Goal: Transaction & Acquisition: Download file/media

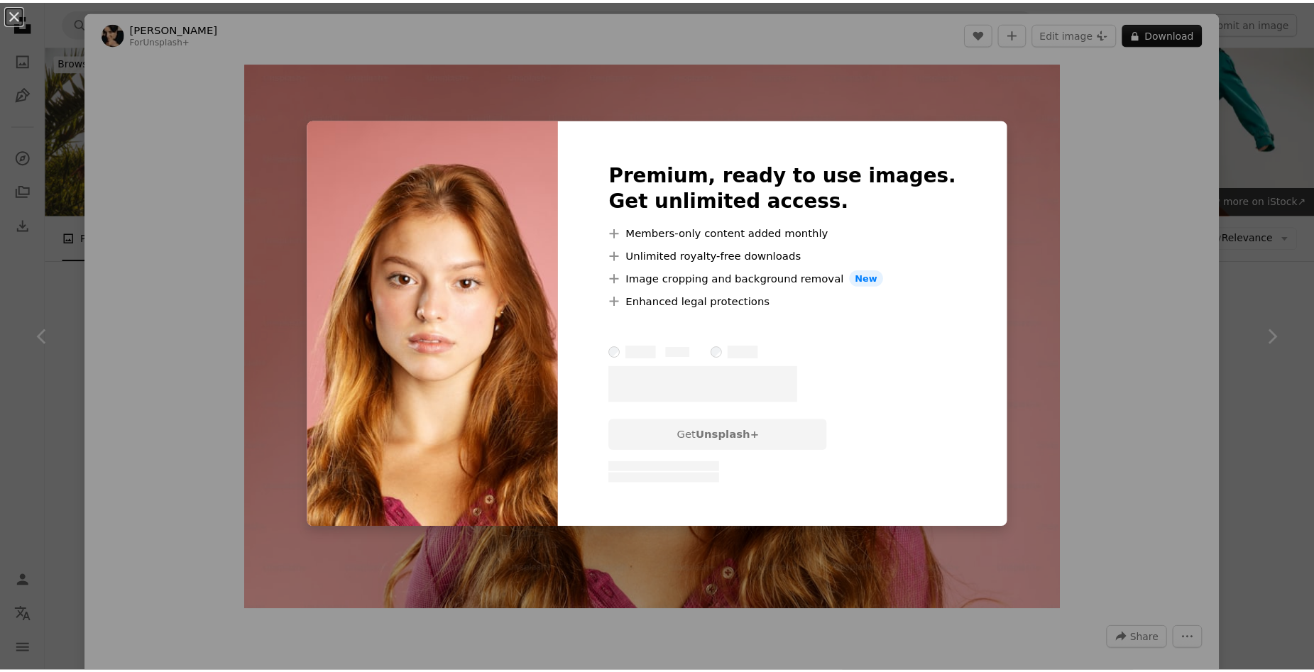
scroll to position [426, 0]
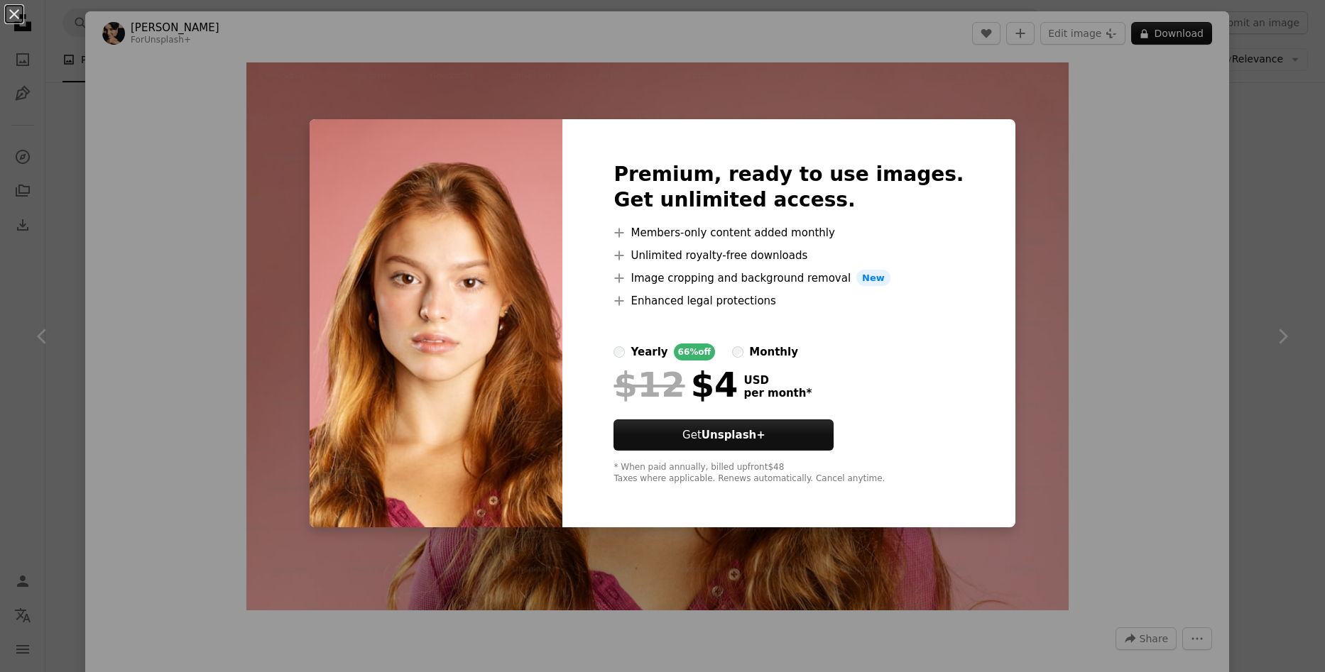
click at [1177, 244] on div "An X shape Premium, ready to use images. Get unlimited access. A plus sign Memb…" at bounding box center [662, 336] width 1325 height 672
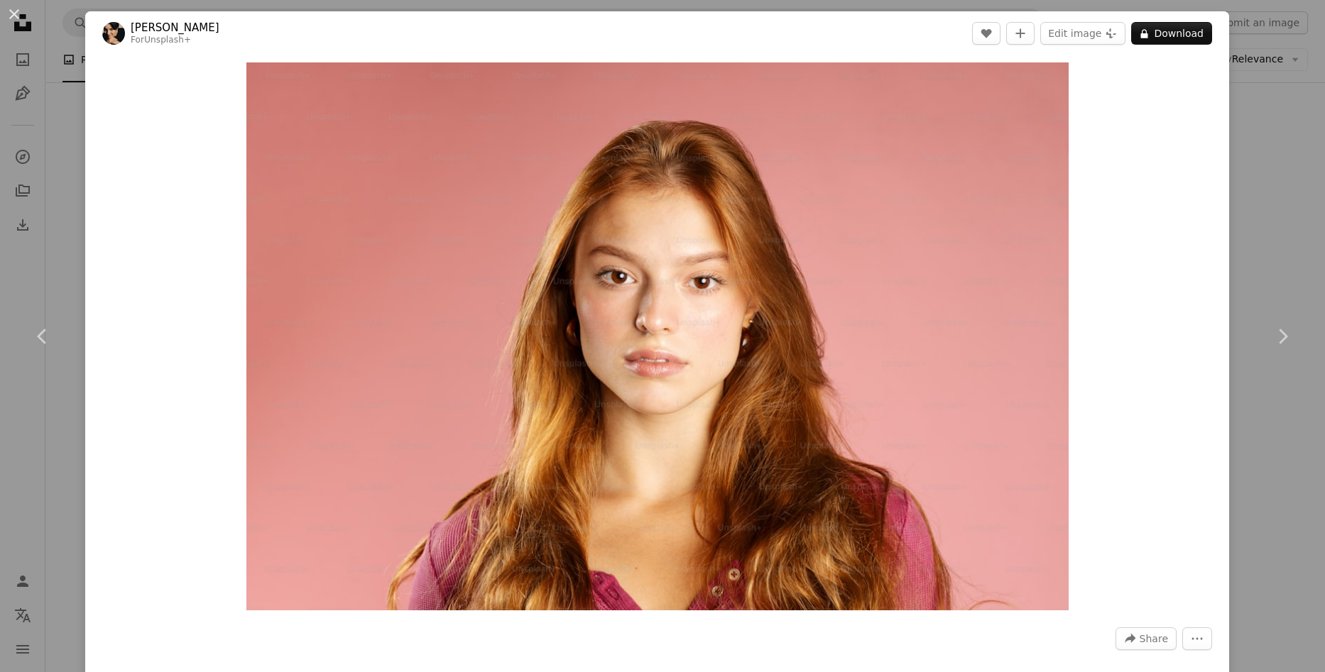
click at [1264, 214] on div "An X shape Chevron left Chevron right [PERSON_NAME] For Unsplash+ A heart A plu…" at bounding box center [662, 336] width 1325 height 672
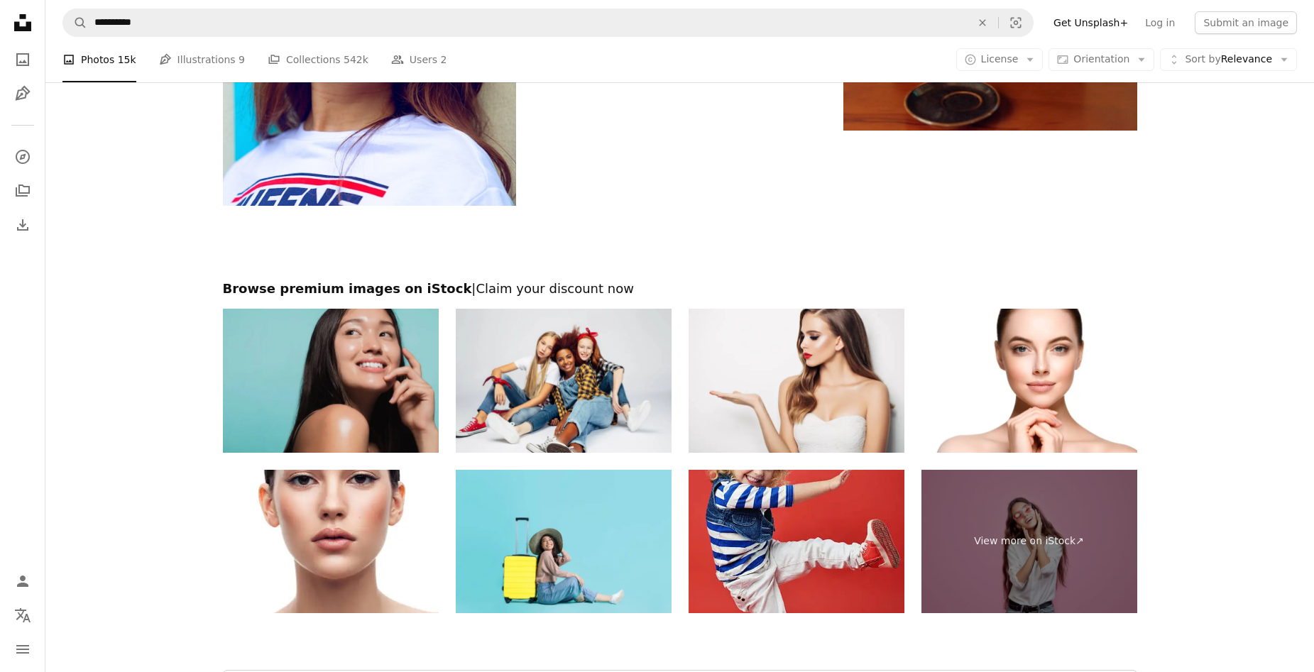
scroll to position [3266, 0]
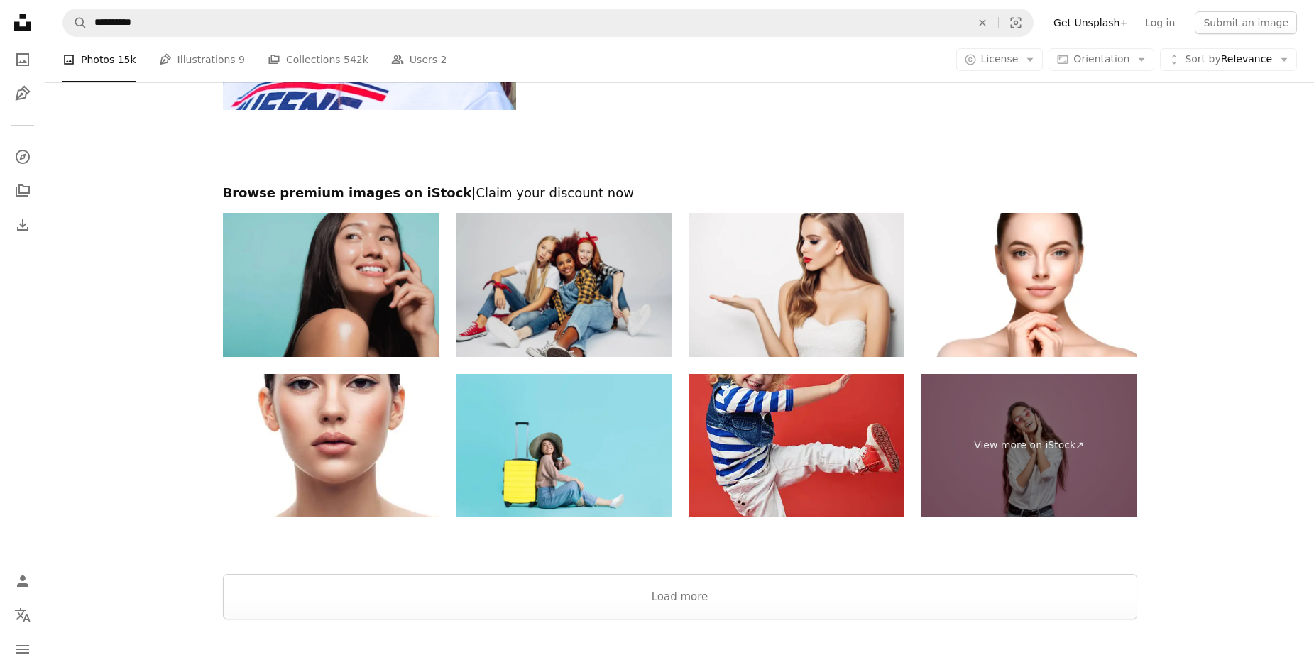
click at [559, 289] on img at bounding box center [564, 285] width 216 height 144
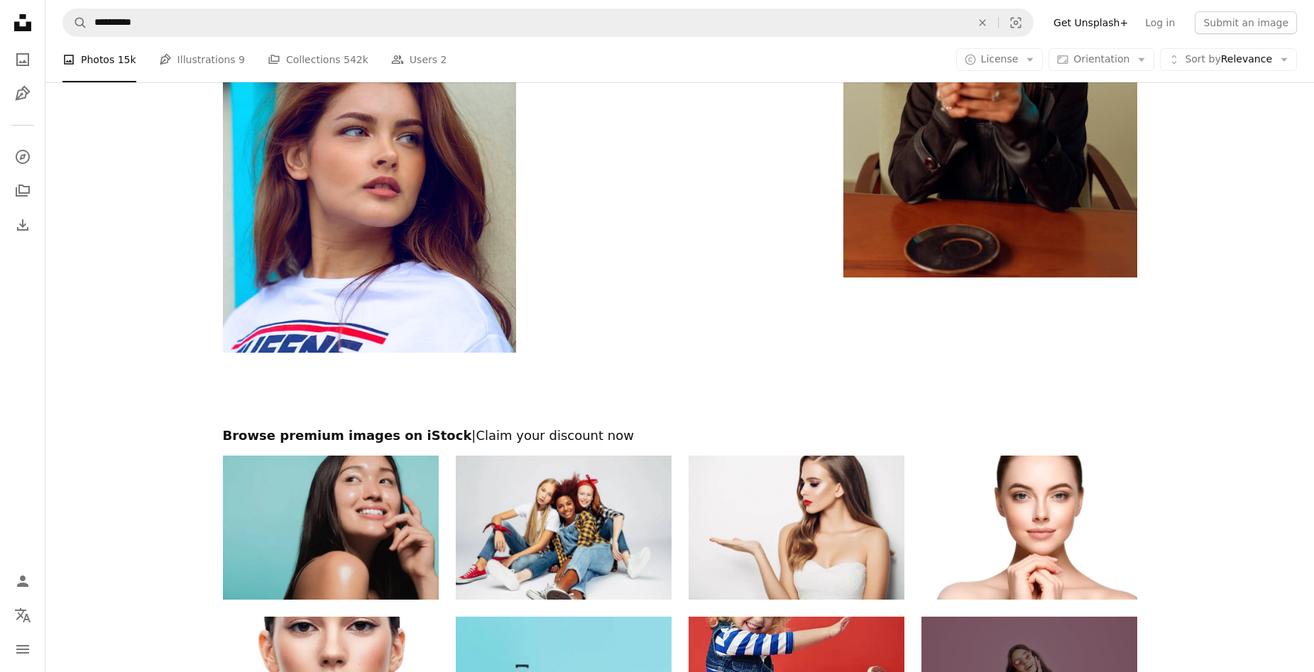
scroll to position [2840, 0]
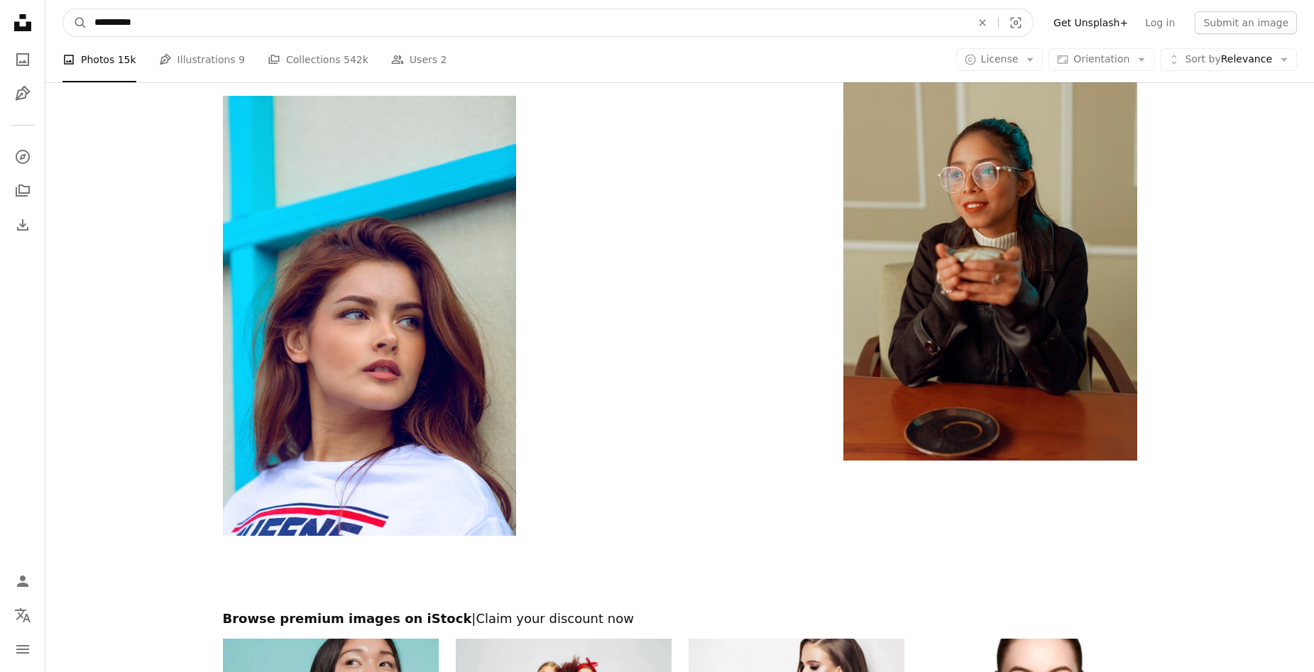
click at [246, 27] on input "**********" at bounding box center [527, 22] width 880 height 27
type input "**********"
click at [63, 9] on button "A magnifying glass" at bounding box center [75, 22] width 24 height 27
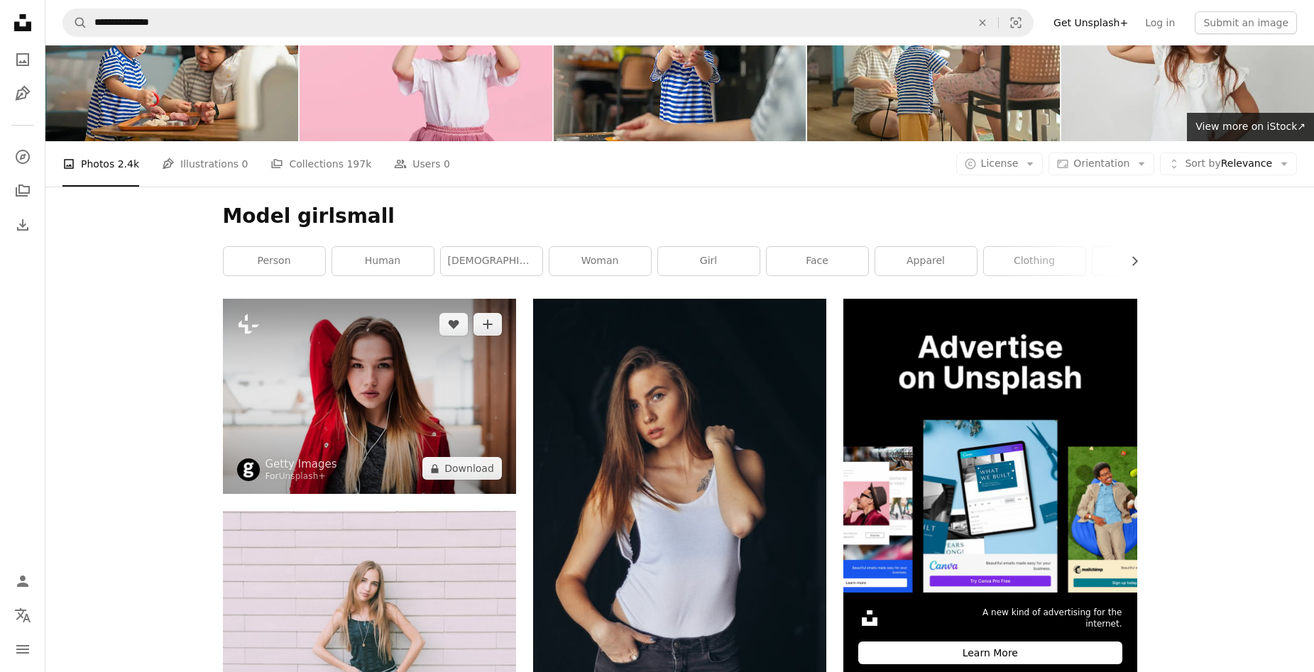
scroll to position [142, 0]
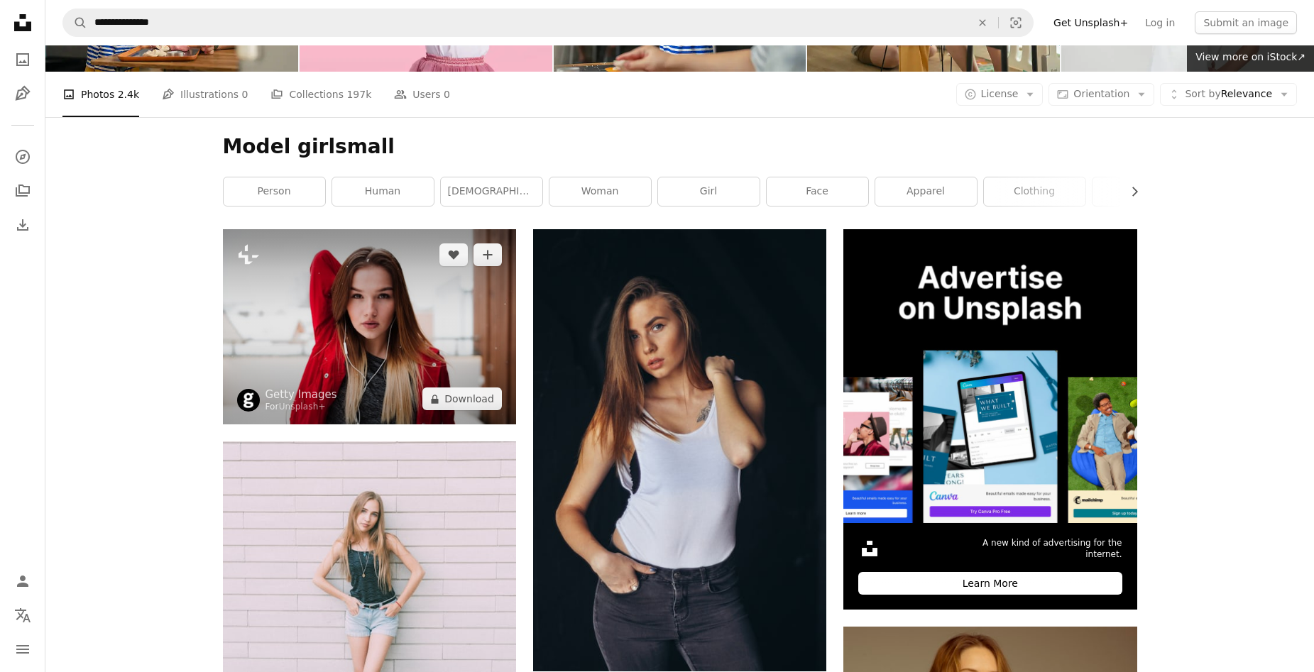
click at [449, 360] on img at bounding box center [369, 326] width 293 height 195
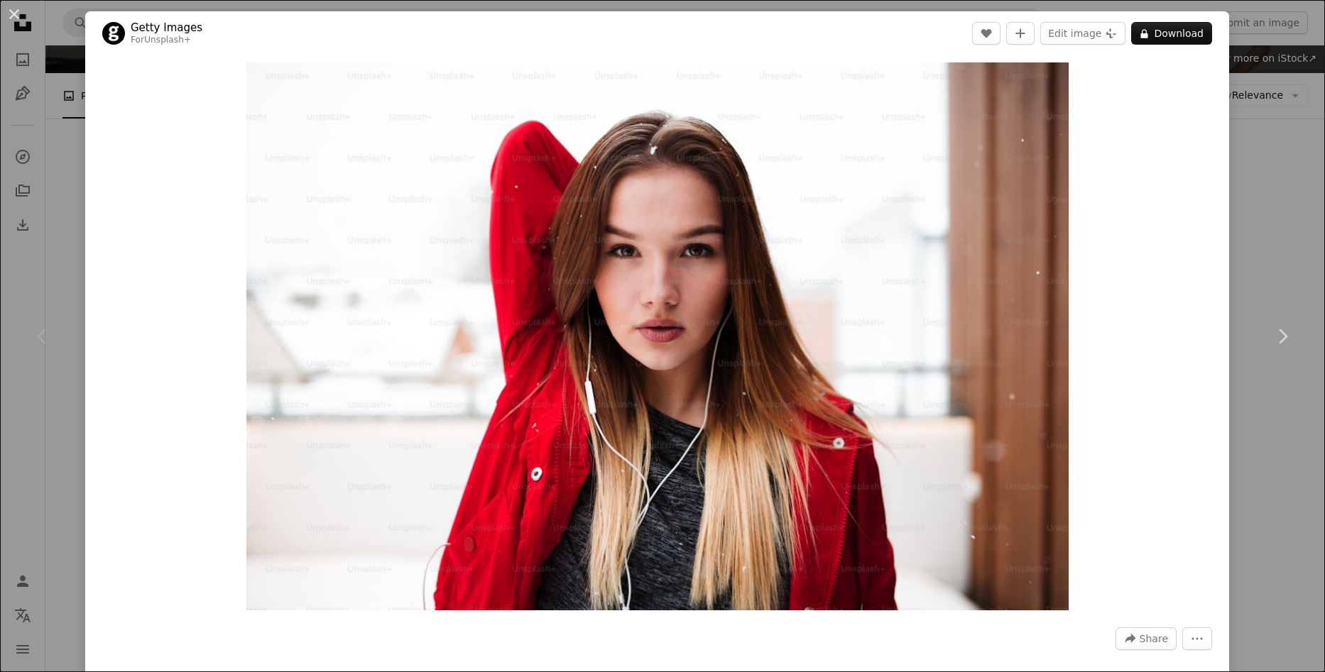
click at [1289, 235] on div "An X shape Chevron left Chevron right Getty Images For Unsplash+ A heart A plus…" at bounding box center [662, 336] width 1325 height 672
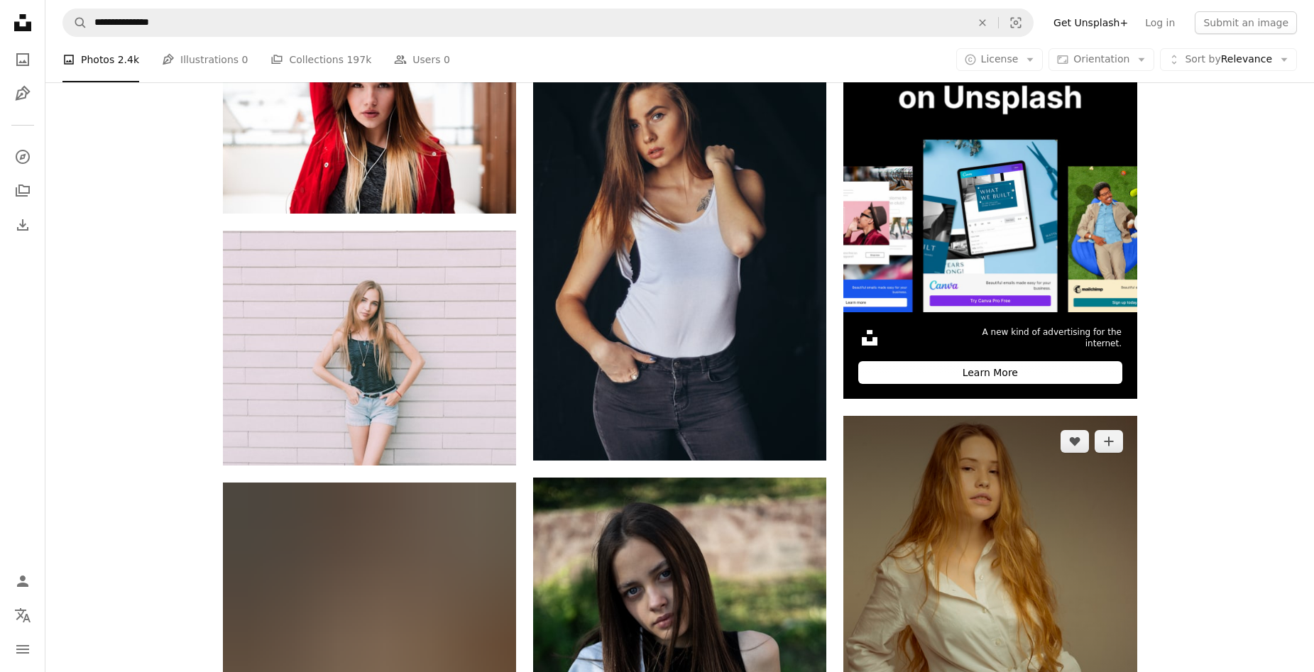
scroll to position [497, 0]
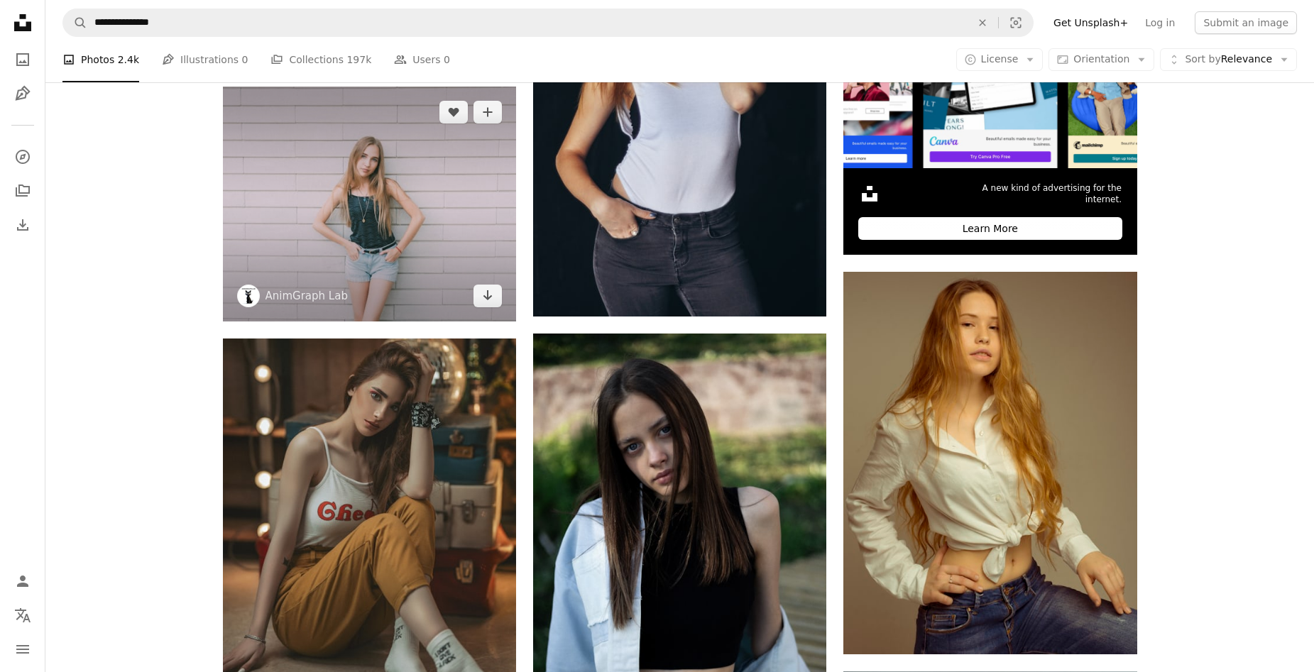
click at [411, 246] on img at bounding box center [369, 204] width 293 height 235
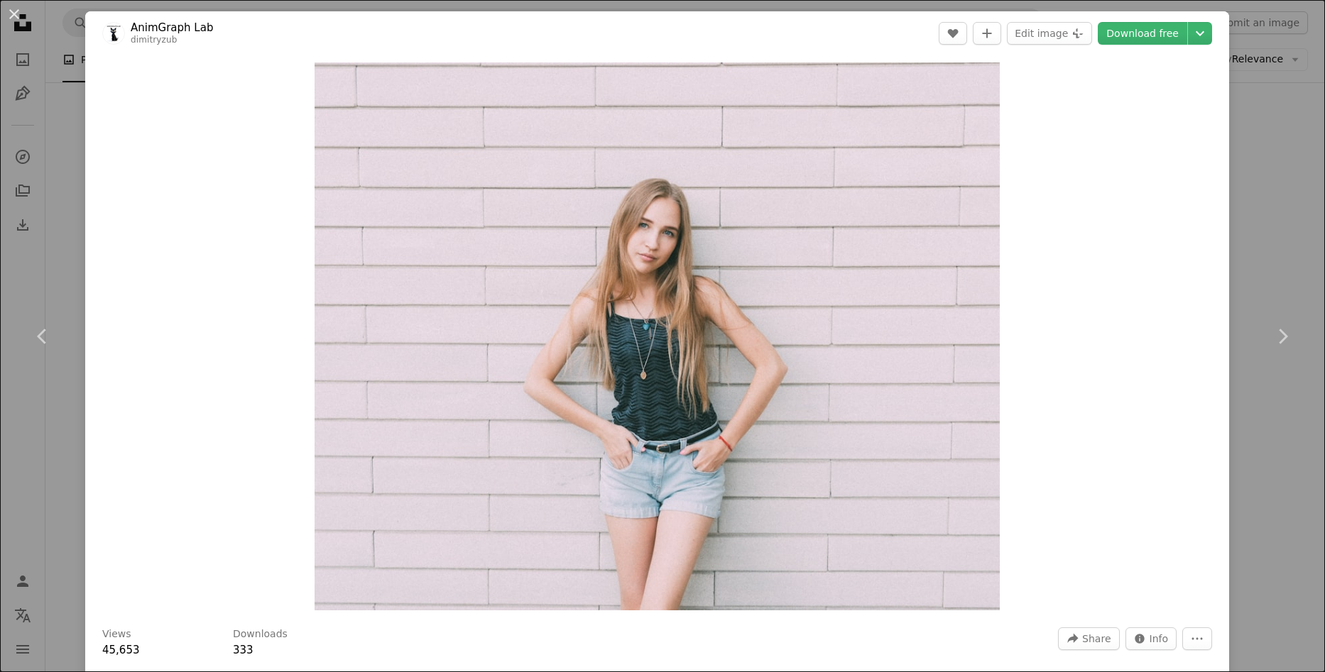
click at [1286, 217] on div "An X shape Chevron left Chevron right AnimGraph Lab dimitryzub A heart A plus s…" at bounding box center [662, 336] width 1325 height 672
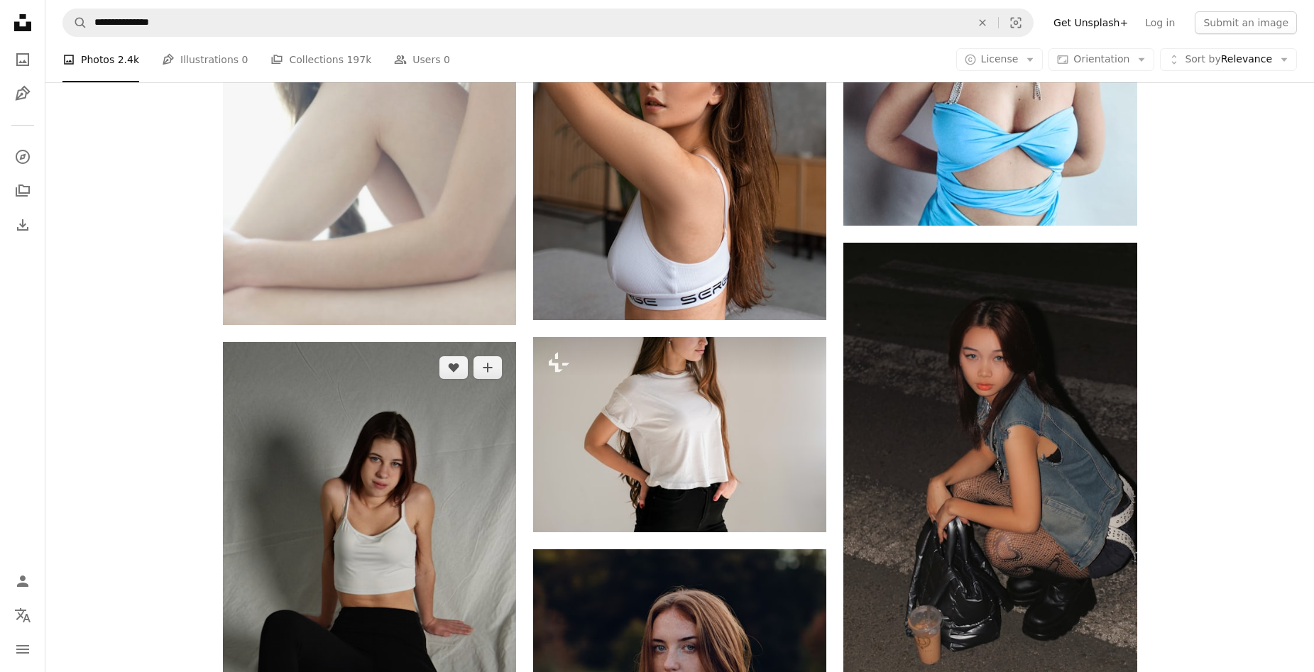
scroll to position [1491, 0]
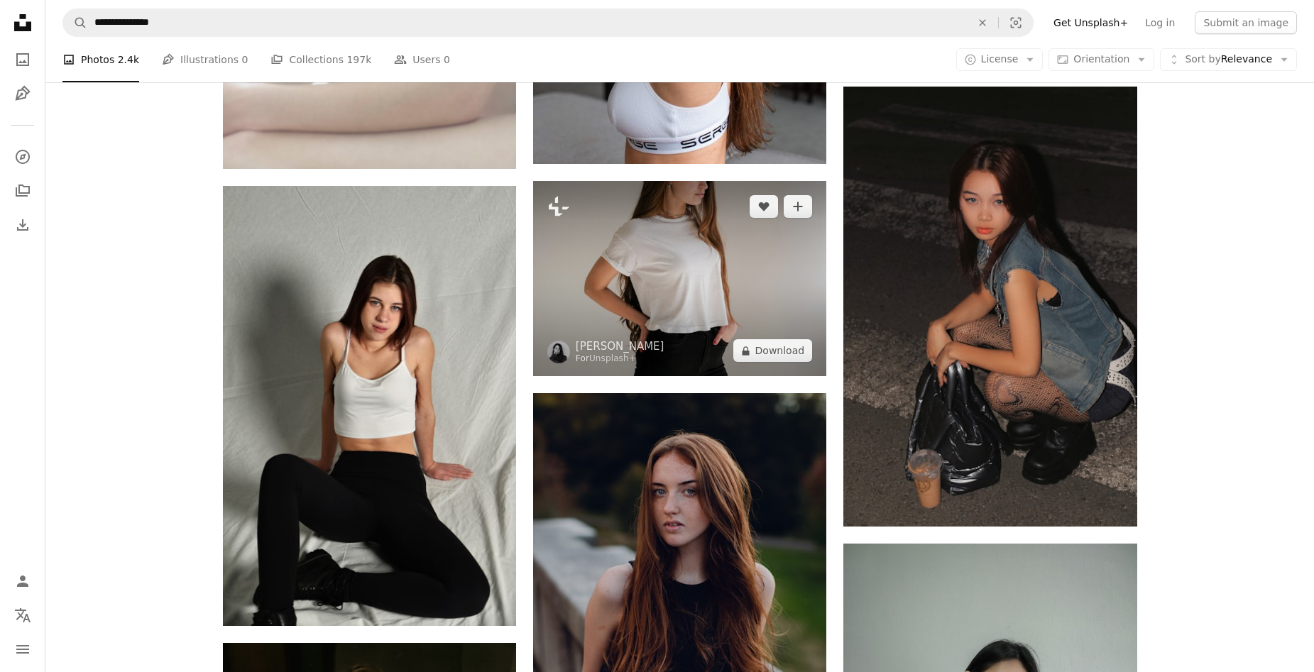
click at [636, 307] on img at bounding box center [679, 278] width 293 height 195
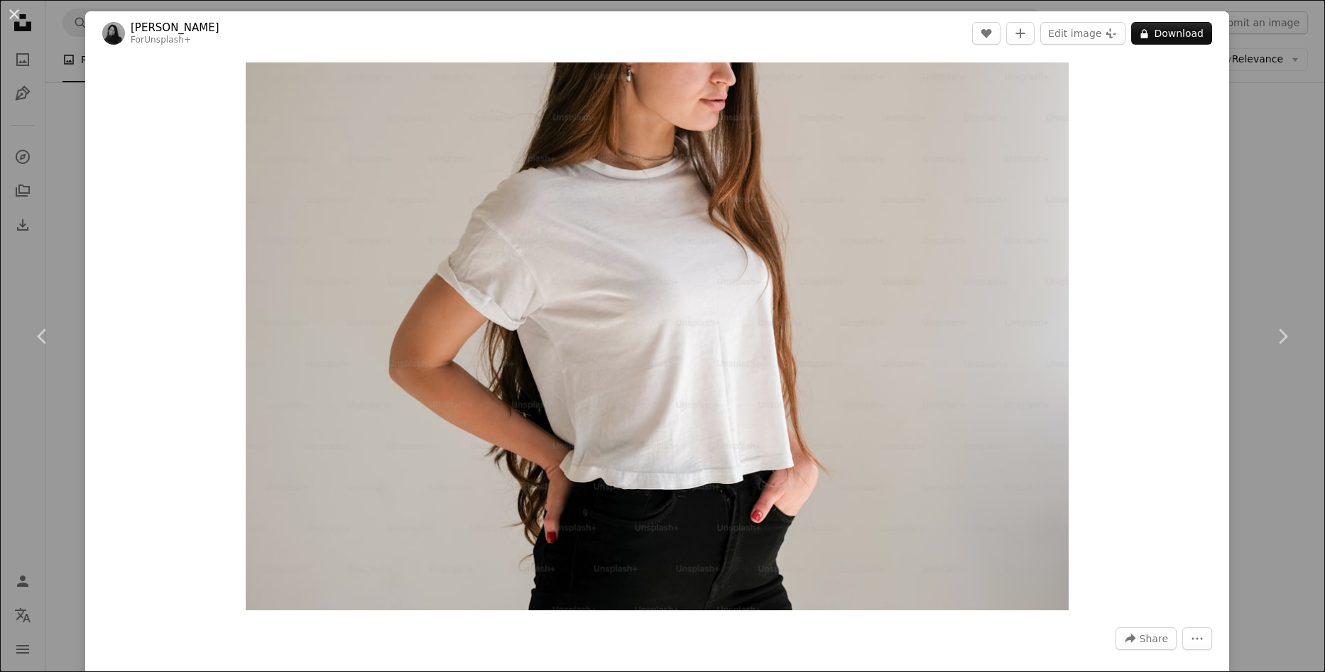
click at [1274, 163] on div "An X shape Chevron left Chevron right [PERSON_NAME] For Unsplash+ A heart A plu…" at bounding box center [662, 336] width 1325 height 672
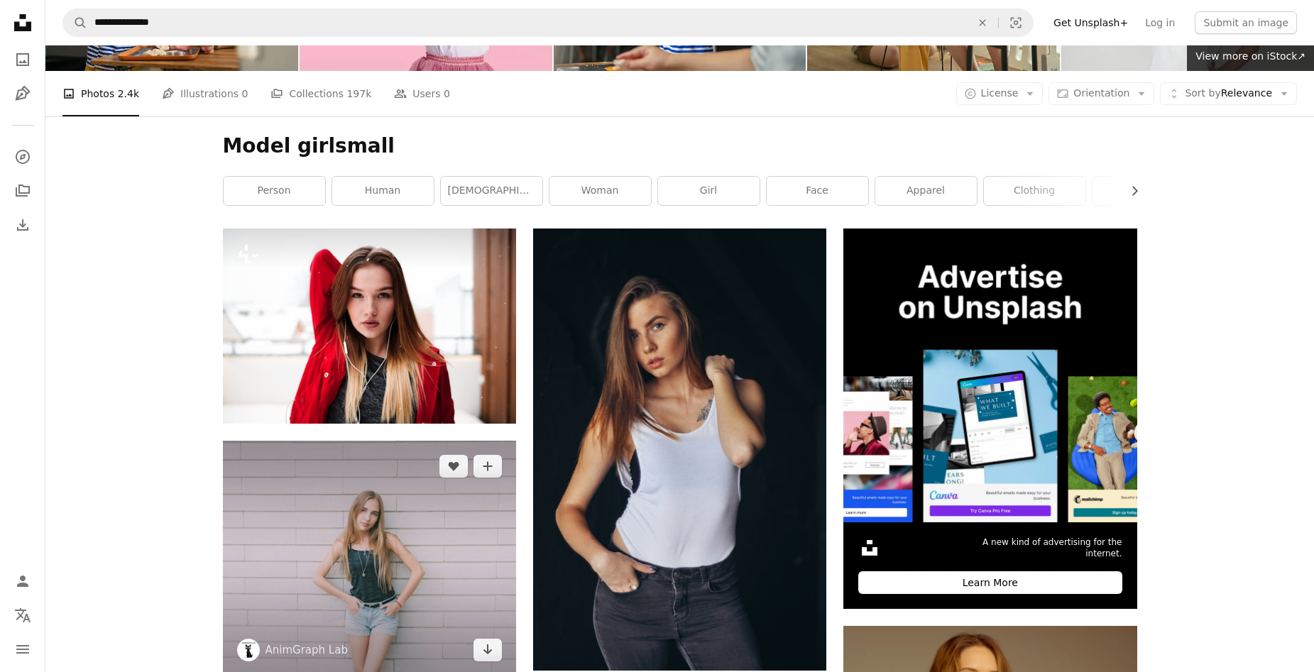
scroll to position [142, 0]
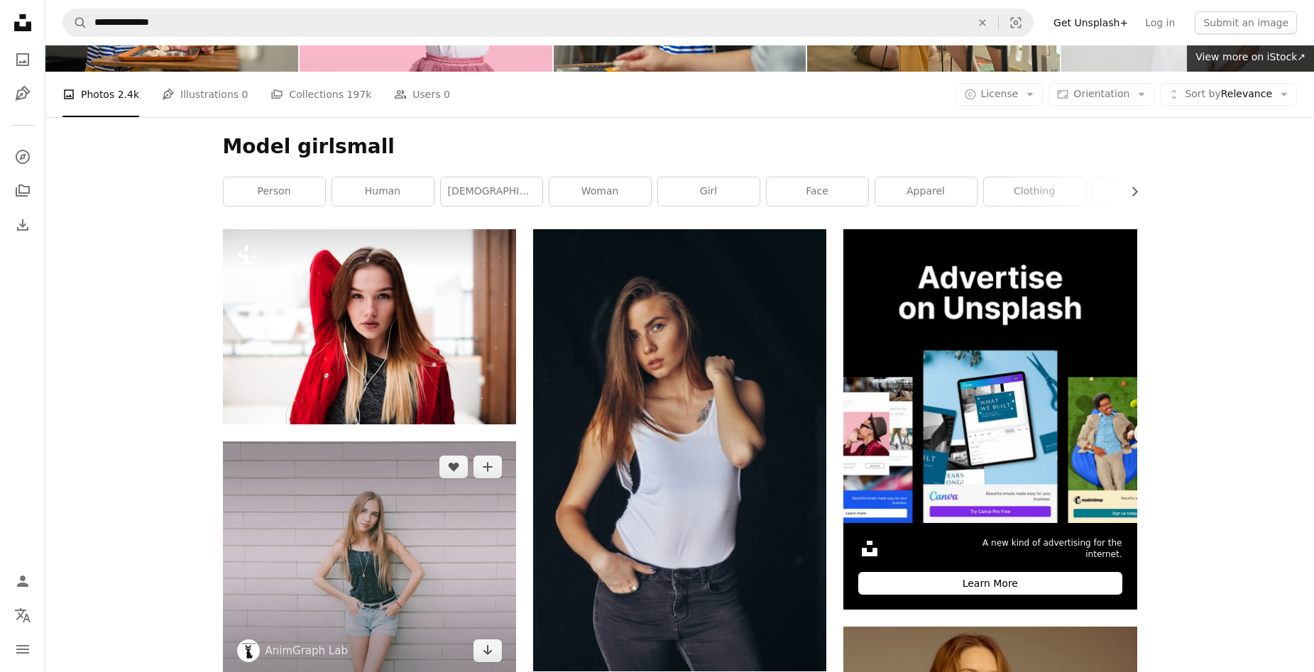
click at [368, 501] on img at bounding box center [369, 559] width 293 height 235
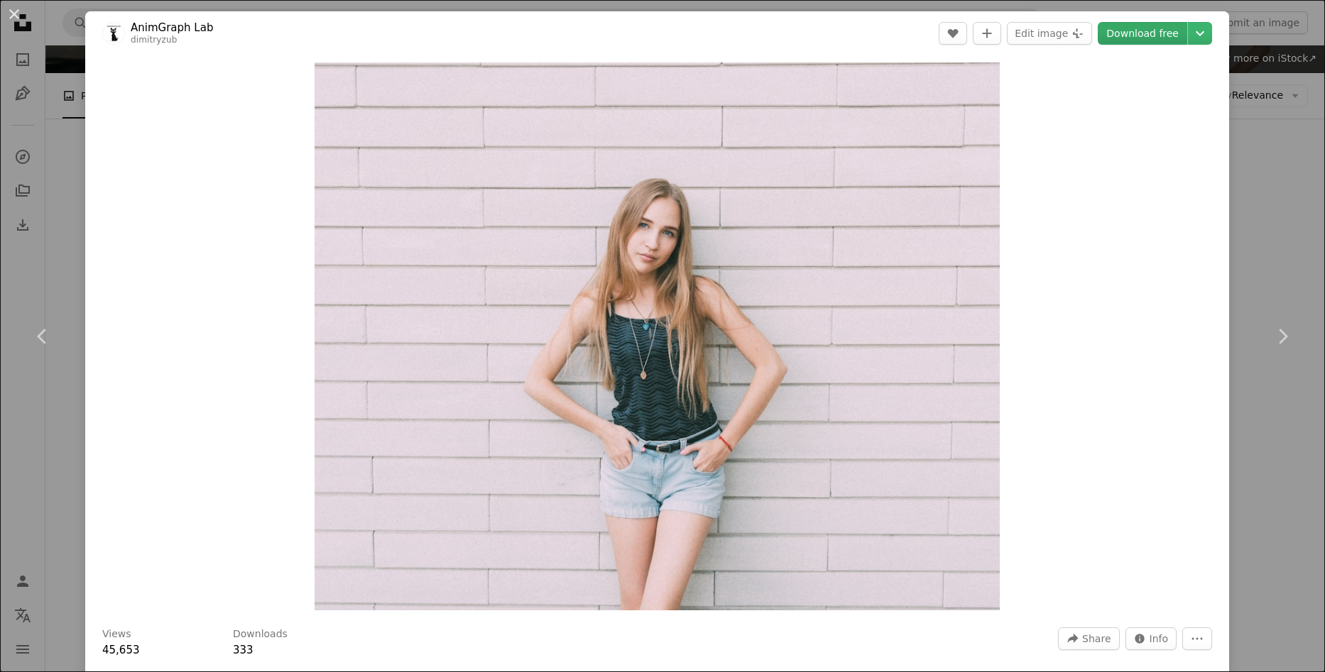
click at [1156, 34] on link "Download free" at bounding box center [1142, 33] width 89 height 23
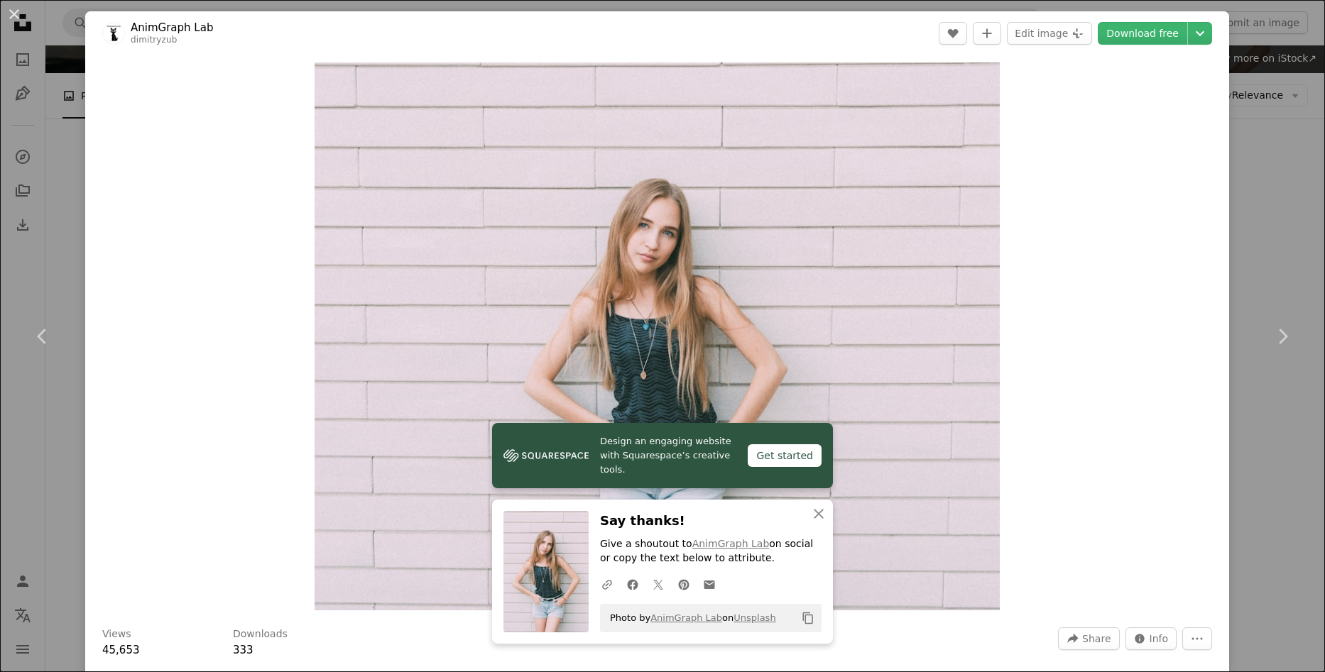
click at [1309, 122] on div "An X shape Chevron left Chevron right Design an engaging website with Squarespa…" at bounding box center [662, 336] width 1325 height 672
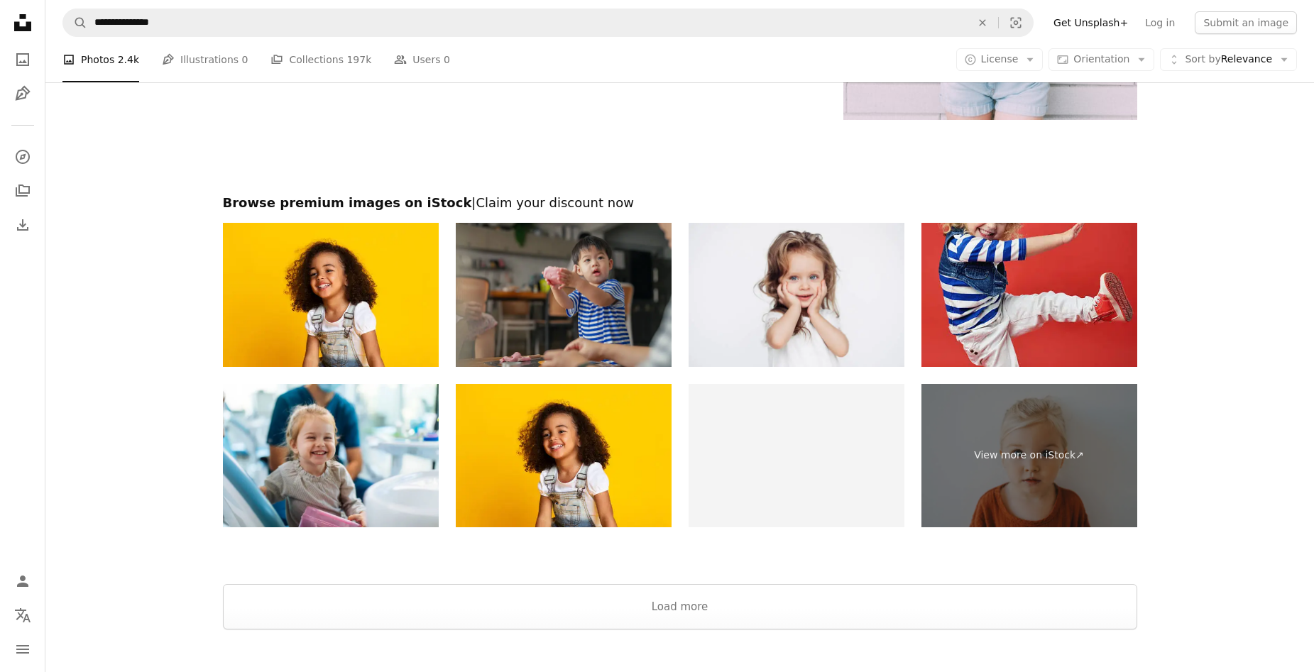
scroll to position [3266, 0]
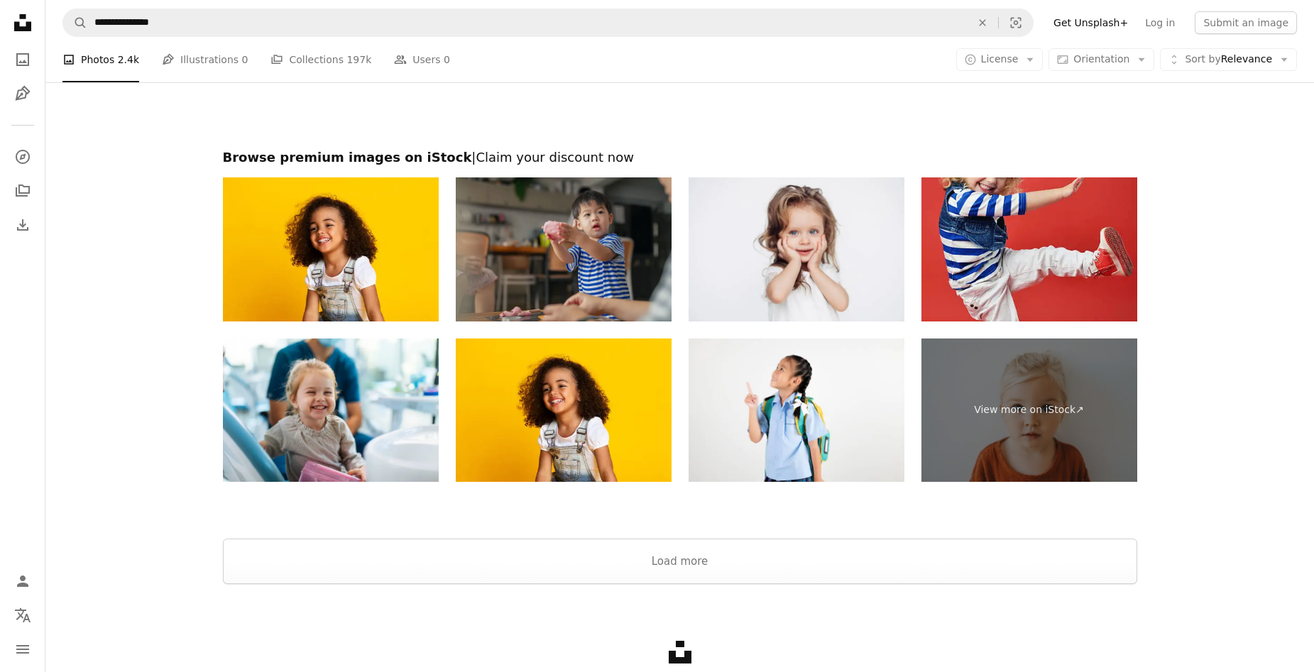
click at [572, 258] on img at bounding box center [564, 249] width 216 height 144
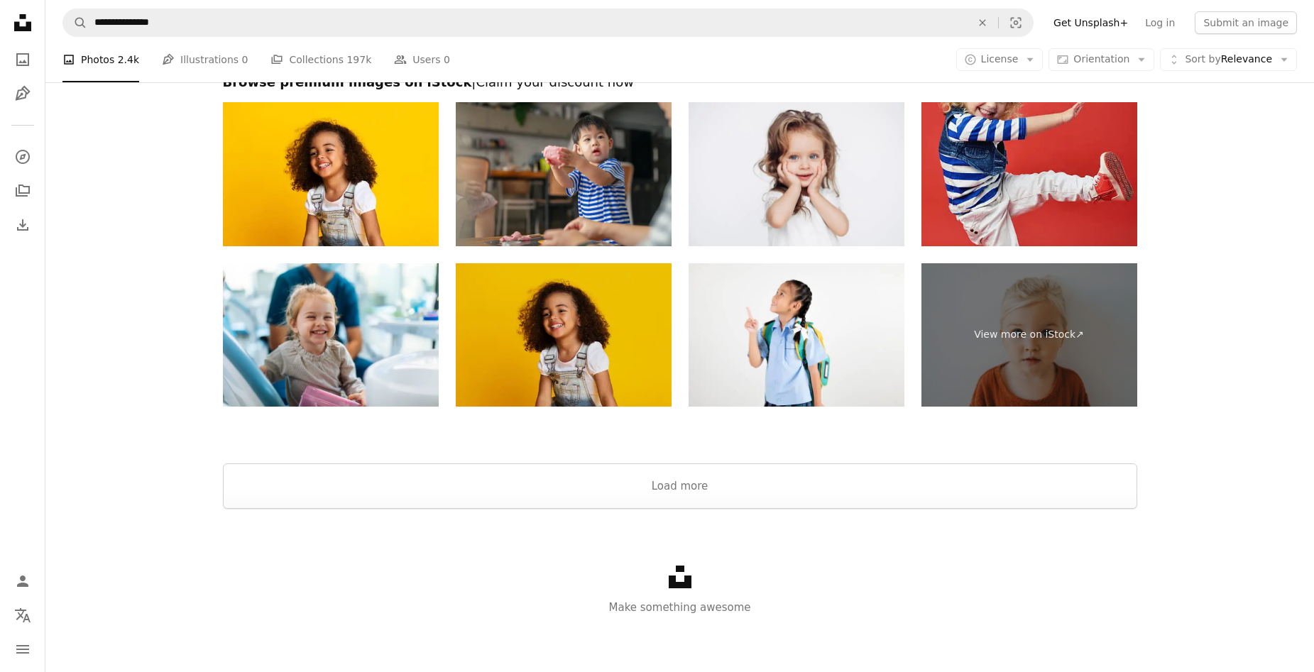
scroll to position [3057, 0]
